Goal: Transaction & Acquisition: Download file/media

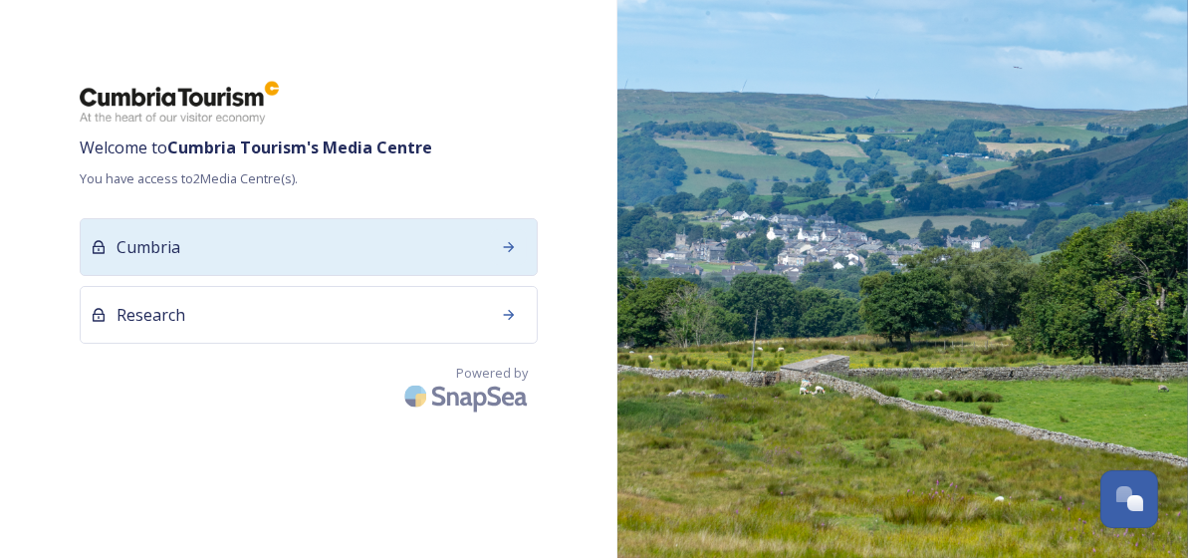
click at [513, 249] on icon at bounding box center [509, 247] width 16 height 16
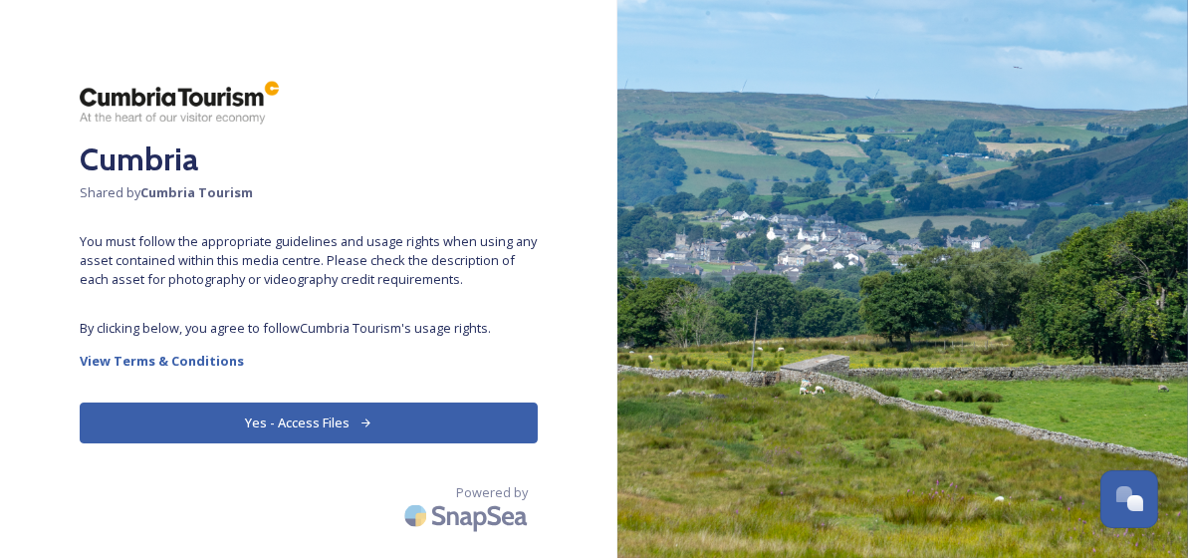
click at [305, 429] on button "Yes - Access Files" at bounding box center [309, 422] width 458 height 41
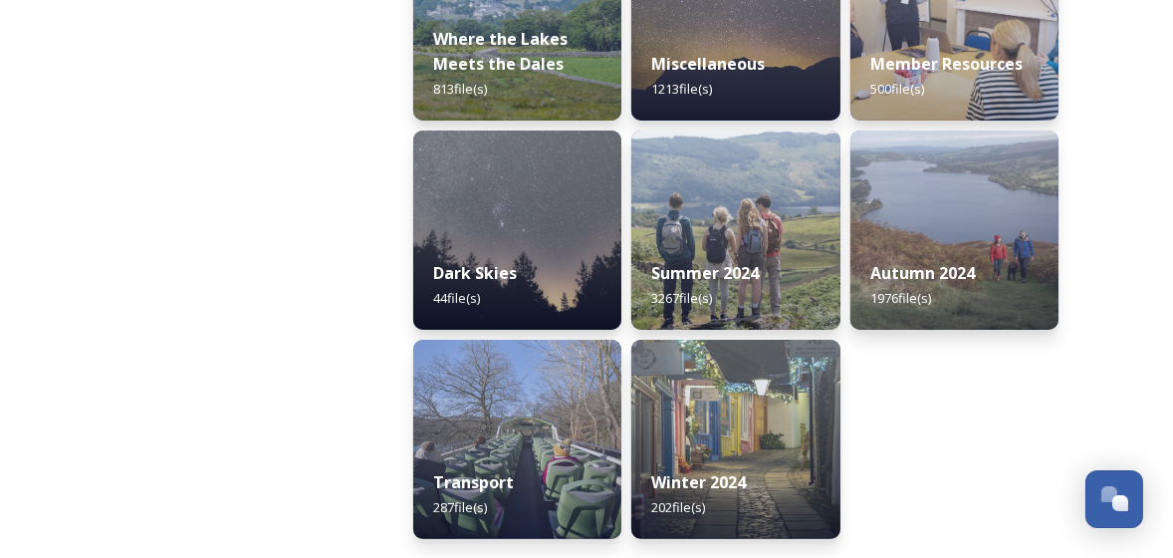
scroll to position [817, 0]
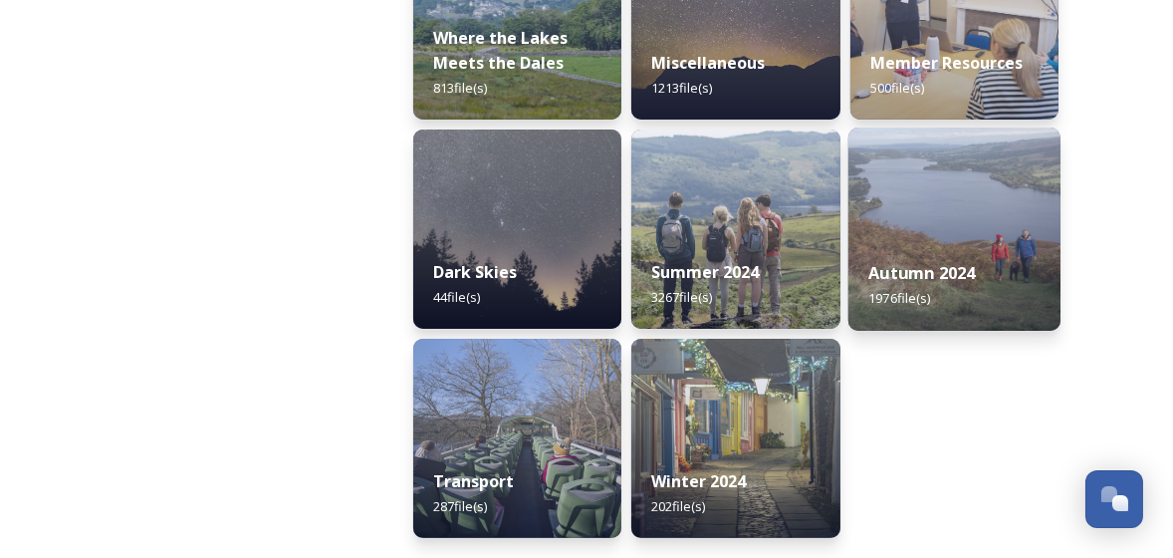
click at [610, 268] on strong "Autumn 2024" at bounding box center [921, 273] width 107 height 22
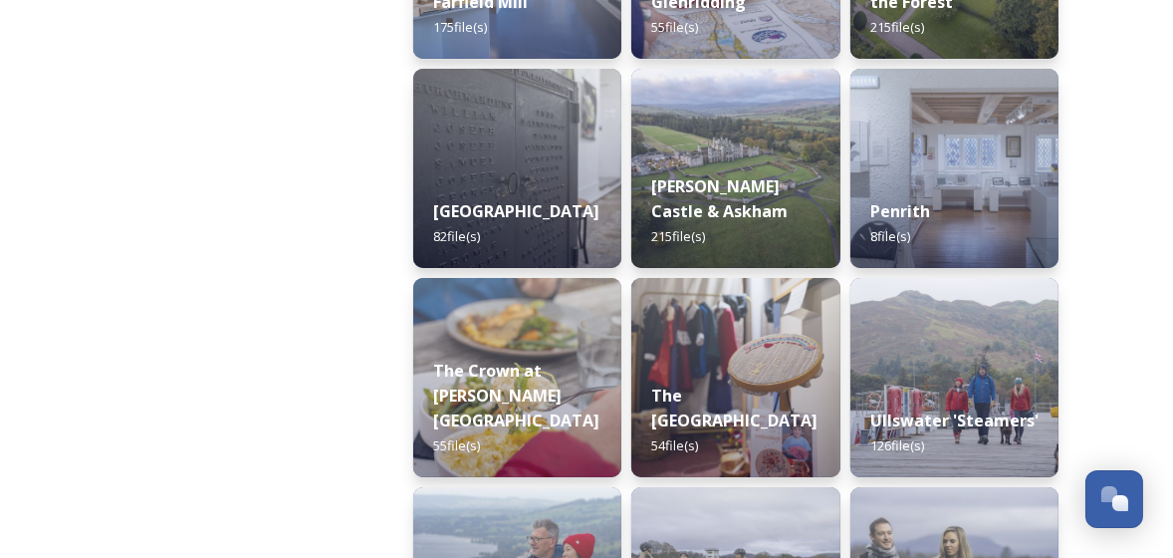
scroll to position [697, 0]
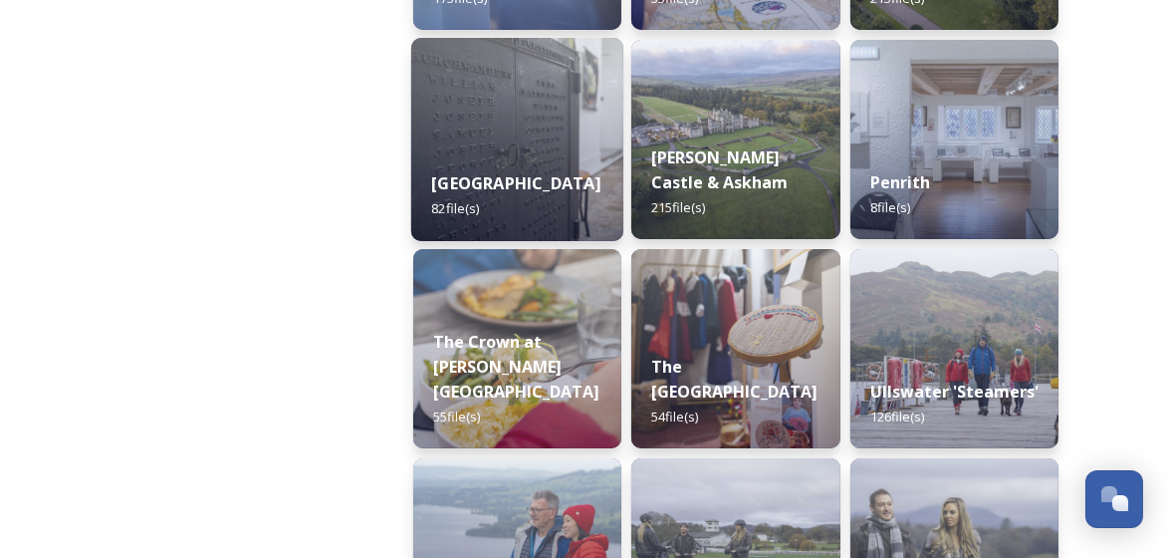
click at [493, 149] on img at bounding box center [517, 139] width 213 height 203
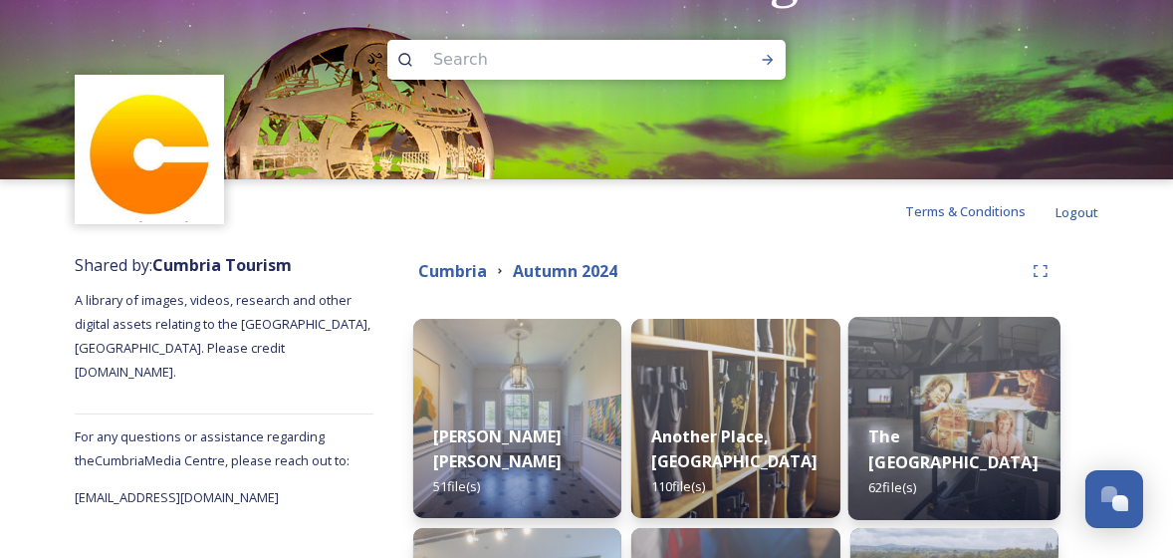
scroll to position [398, 0]
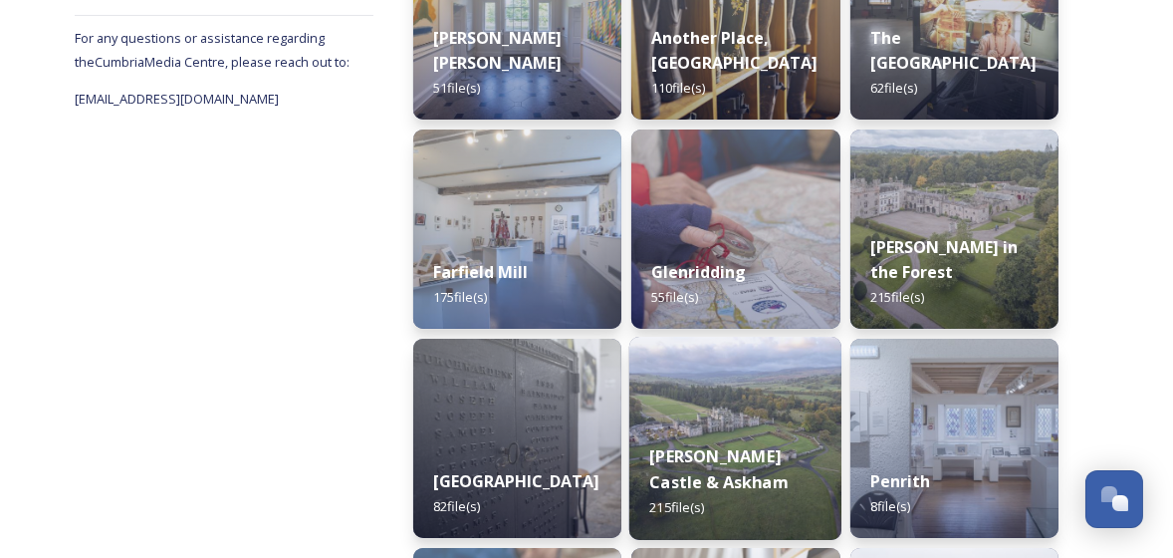
click at [610, 438] on div "[PERSON_NAME] Castle & Askham 215 file(s)" at bounding box center [735, 482] width 213 height 116
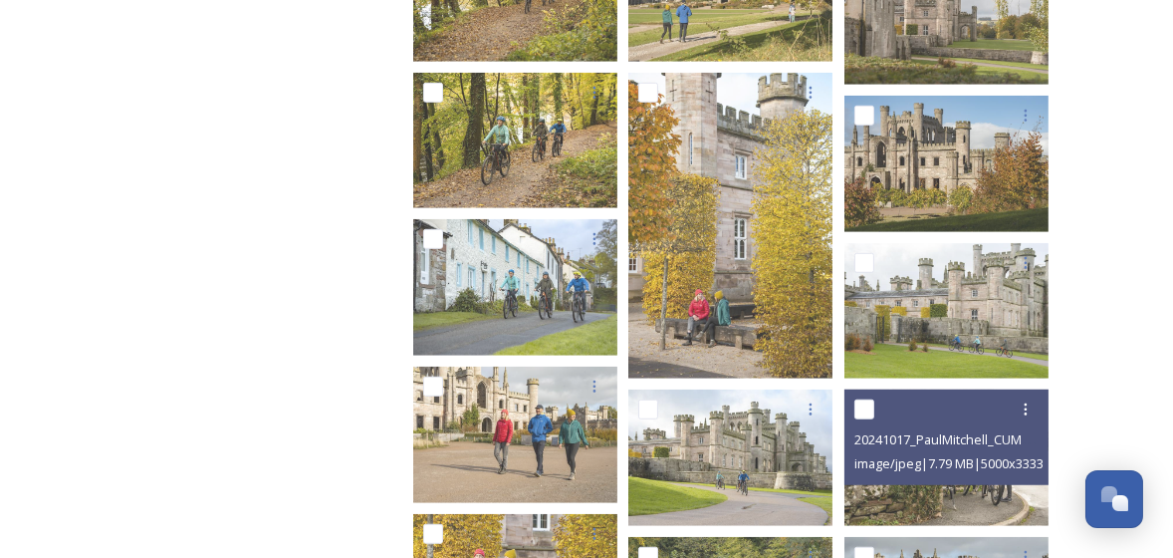
scroll to position [1992, 0]
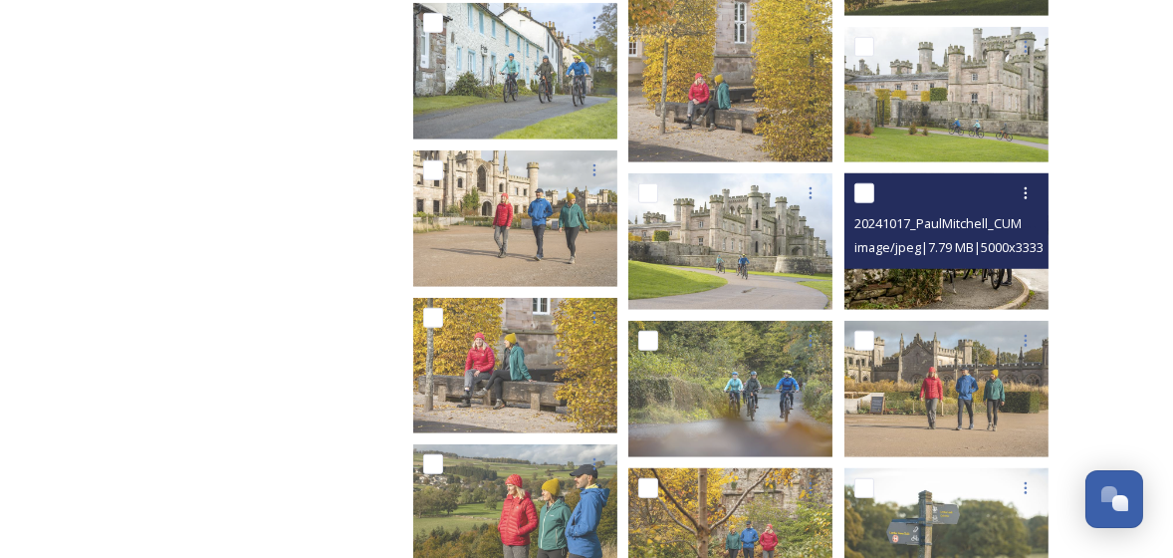
click at [610, 293] on img at bounding box center [947, 241] width 204 height 136
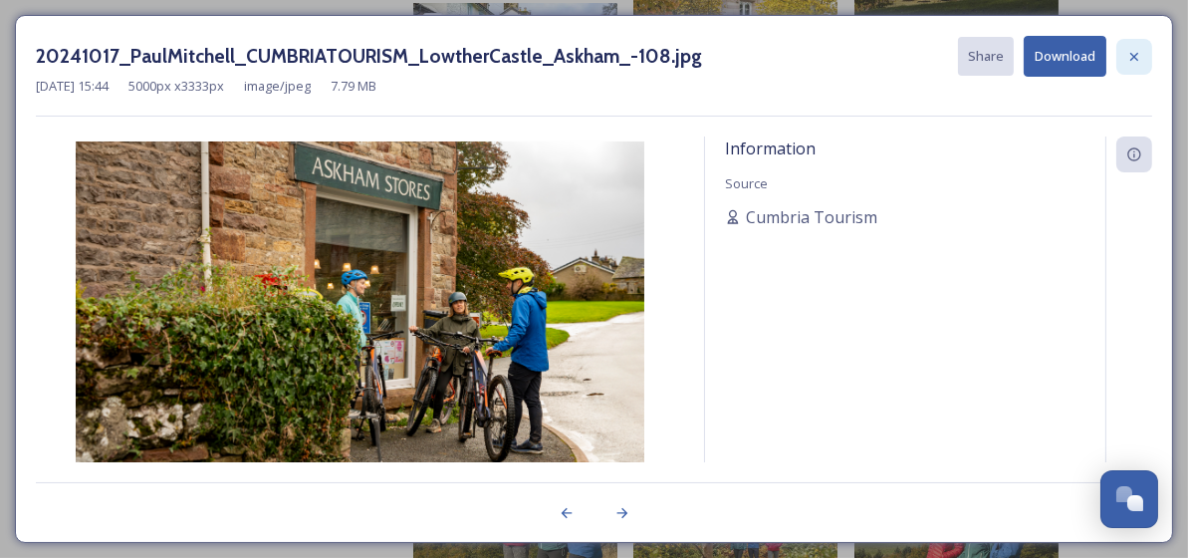
click at [610, 50] on icon at bounding box center [1134, 57] width 16 height 16
